Goal: Task Accomplishment & Management: Complete application form

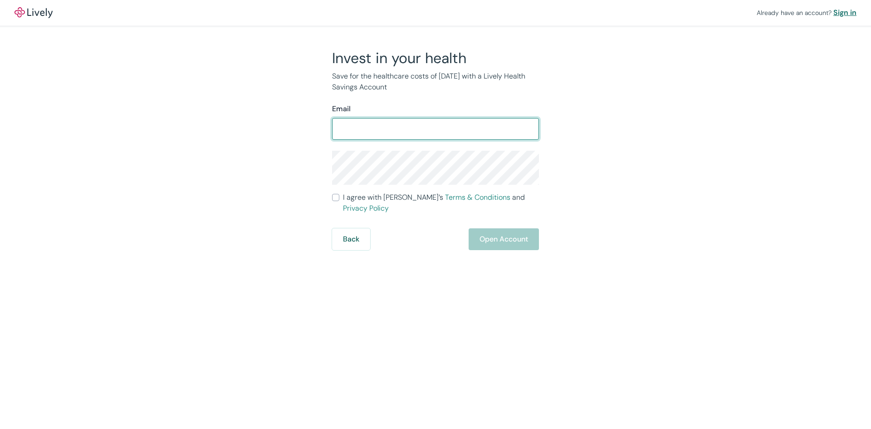
click at [845, 11] on div "Sign in" at bounding box center [845, 12] width 23 height 11
